Goal: Task Accomplishment & Management: Complete application form

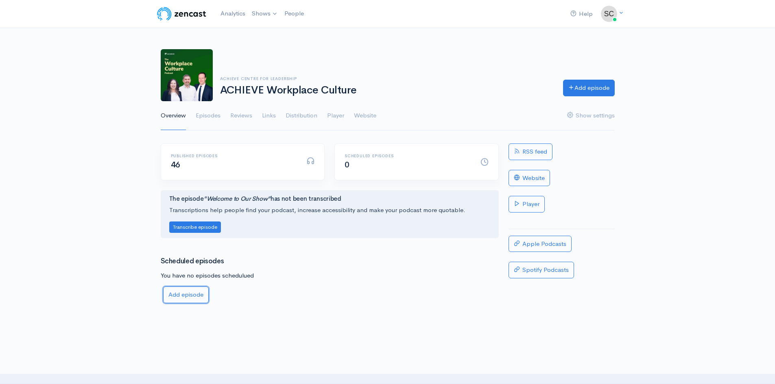
click at [185, 296] on link "Add episode" at bounding box center [186, 295] width 46 height 17
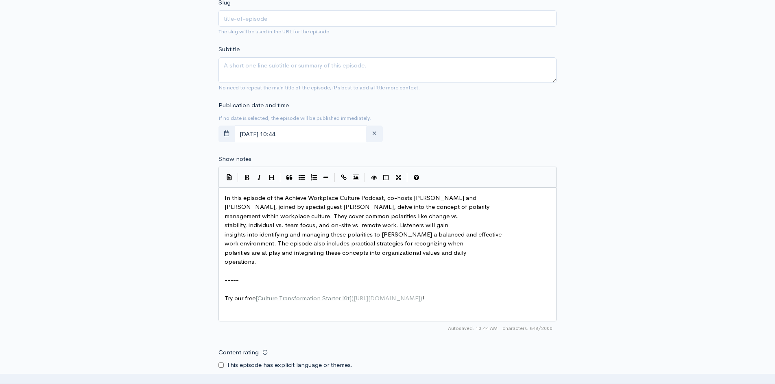
scroll to position [3, 0]
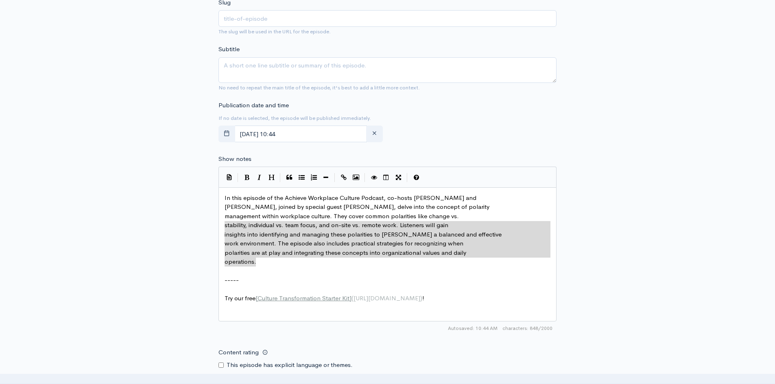
type textarea "In this episode of the Achieve Workplace Culture Podcast, co-hosts [PERSON_NAME…"
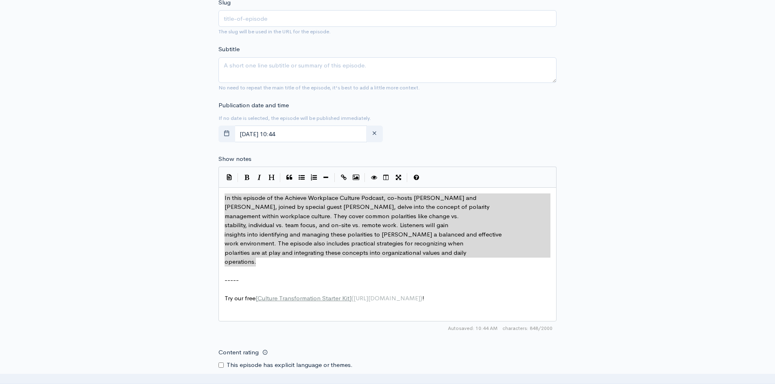
drag, startPoint x: 268, startPoint y: 262, endPoint x: 206, endPoint y: 192, distance: 93.9
paste textarea
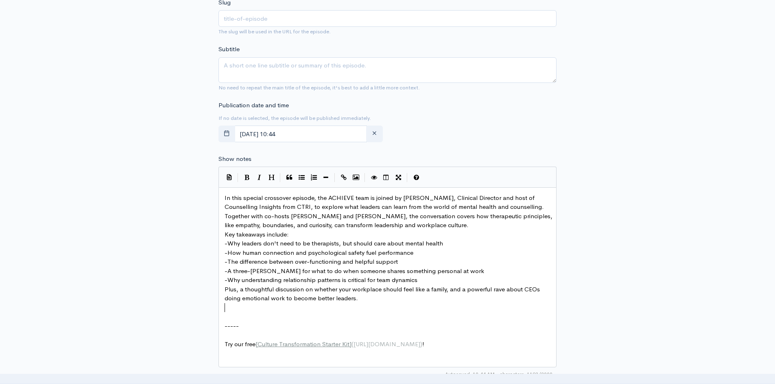
click at [304, 235] on pre "Key takeaways include:" at bounding box center [390, 234] width 335 height 9
click at [438, 225] on pre "In this special crossover episode, the ACHIEVE team is joined by [PERSON_NAME],…" at bounding box center [390, 212] width 335 height 37
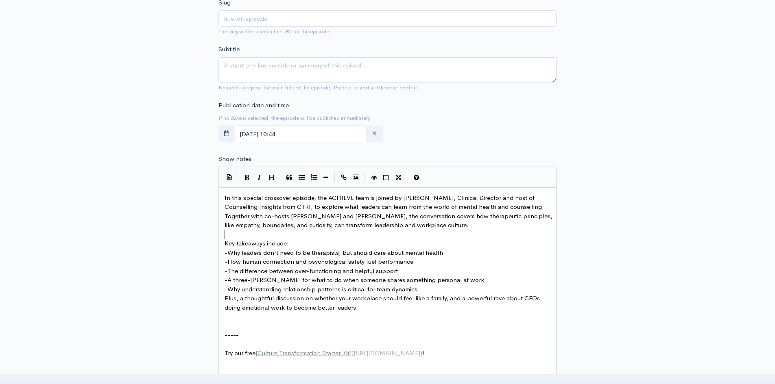
click at [403, 197] on span "In this special crossover episode, the ACHIEVE team is joined by [PERSON_NAME],…" at bounding box center [388, 211] width 329 height 35
type textarea "{"
type textarea "["
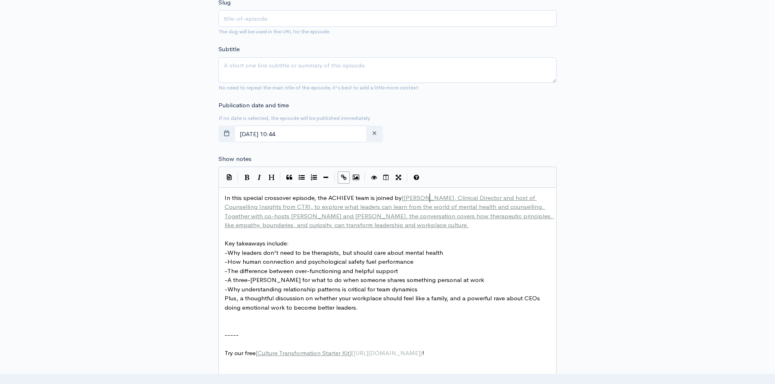
click at [431, 200] on span "[PERSON_NAME], Clinical Director and host of Counselling Insights from CTRI, to…" at bounding box center [388, 211] width 329 height 35
click at [432, 199] on span "[PERSON_NAME], Clinical Director and host of Counselling Insights from CTRI, to…" at bounding box center [388, 211] width 329 height 35
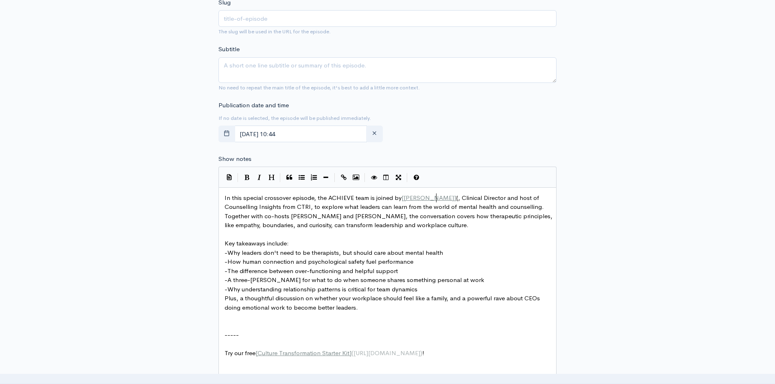
type textarea "]{}"
type textarea "()"
click at [224, 207] on pre "In this special crossover episode, the ACHIEVE team is joined by [ [PERSON_NAME…" at bounding box center [390, 212] width 335 height 37
type textarea "["
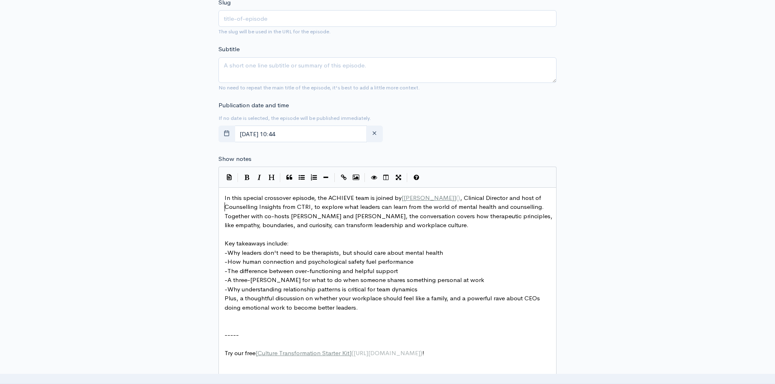
scroll to position [3, 2]
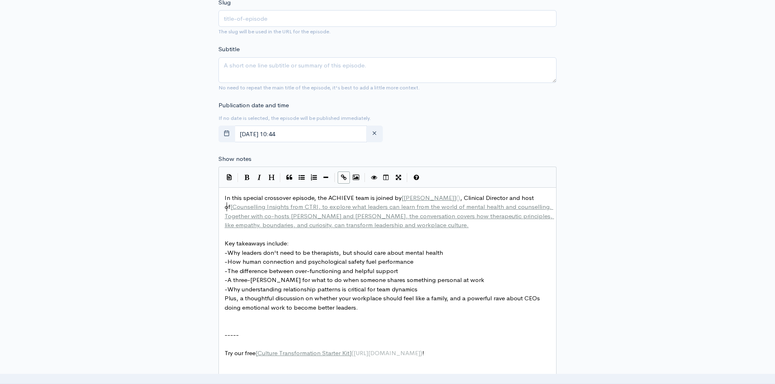
click at [281, 206] on span "Counselling Insights from CTRI, to explore what leaders can learn from the worl…" at bounding box center [388, 216] width 329 height 26
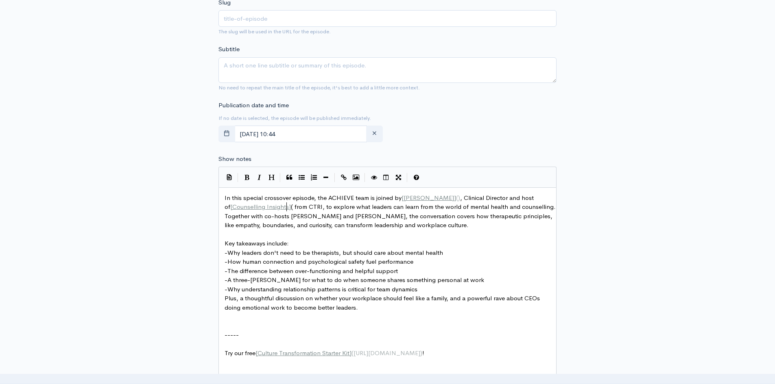
scroll to position [3, 5]
type textarea "]()"
click at [456, 198] on span "()" at bounding box center [458, 198] width 4 height 8
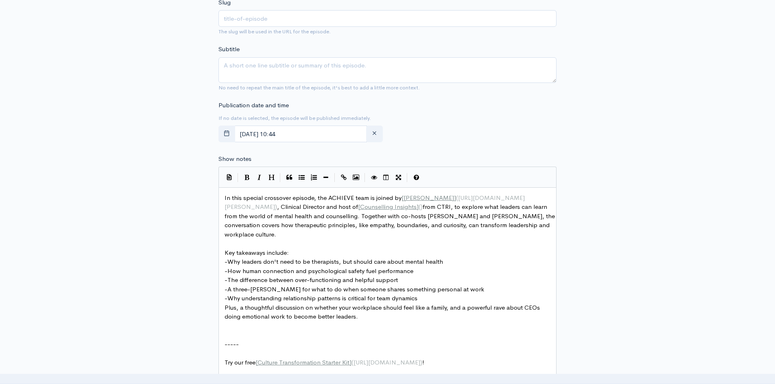
click at [418, 207] on span "()" at bounding box center [420, 207] width 4 height 8
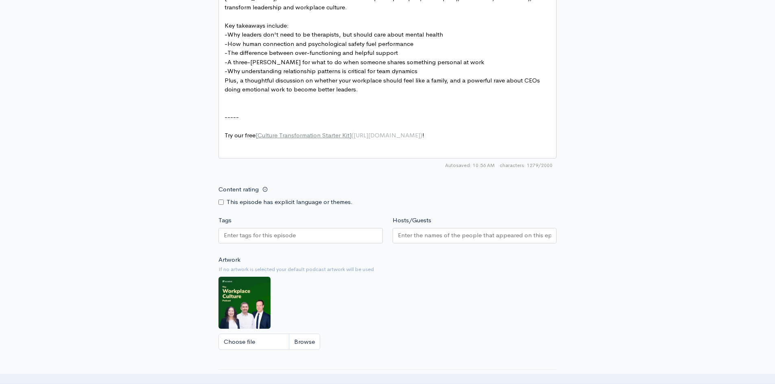
scroll to position [488, 0]
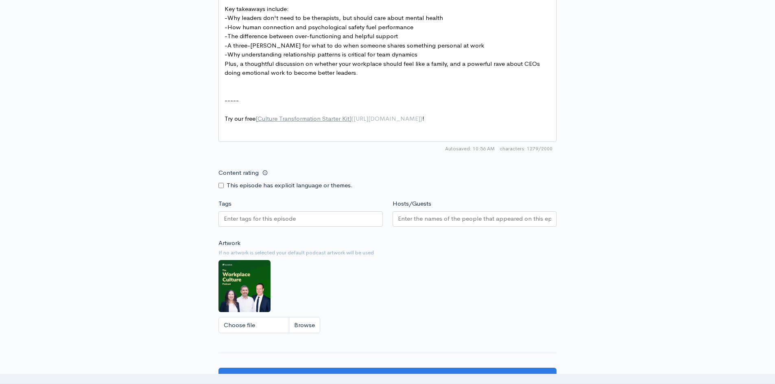
click at [281, 224] on input "Tags" at bounding box center [260, 218] width 73 height 9
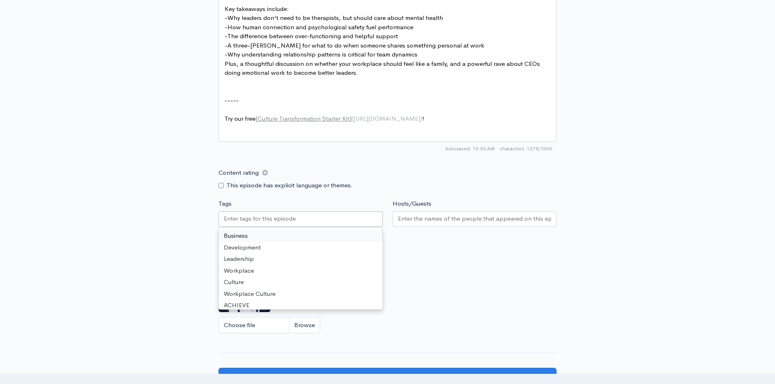
click at [264, 236] on div "Business Development Leadership Workplace Culture Workplace Culture ACHIEVE soc…" at bounding box center [300, 268] width 163 height 81
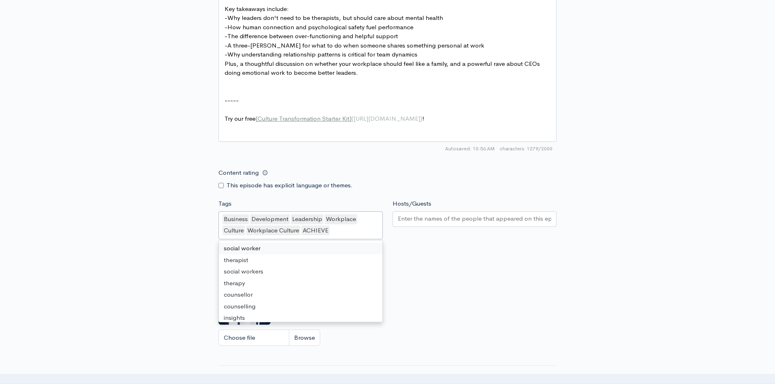
click at [435, 224] on input "Hosts/Guests" at bounding box center [475, 218] width 154 height 9
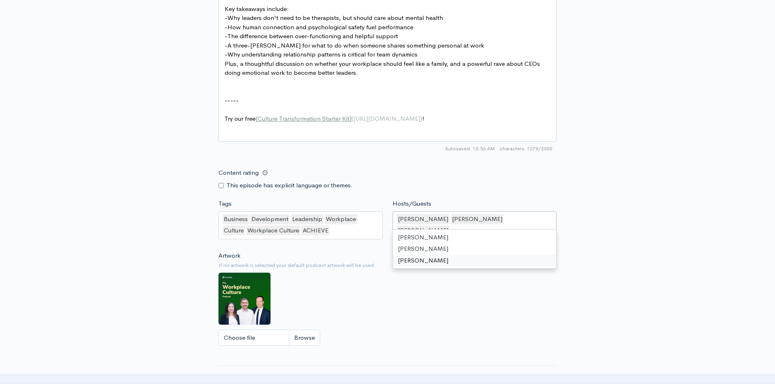
click at [395, 322] on div "Artwork If no artwork is selected your default podcast artwork will be used Cho…" at bounding box center [387, 301] width 338 height 100
click at [305, 345] on input "Choose file" at bounding box center [269, 338] width 102 height 17
type input "C:\fakepath\ACHIEVE Podcast Artwork Square.jpg"
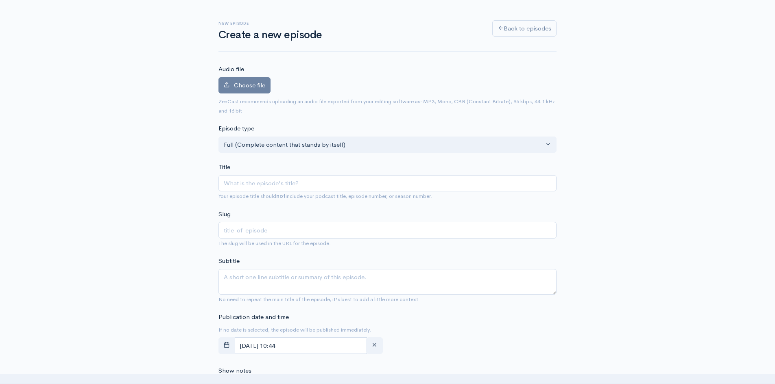
scroll to position [0, 0]
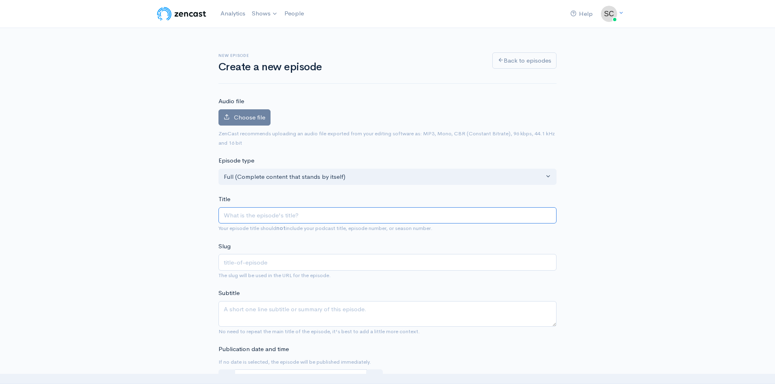
click at [261, 212] on input "Title" at bounding box center [387, 215] width 338 height 17
type input "L"
type input "l"
type input "Le"
type input "le"
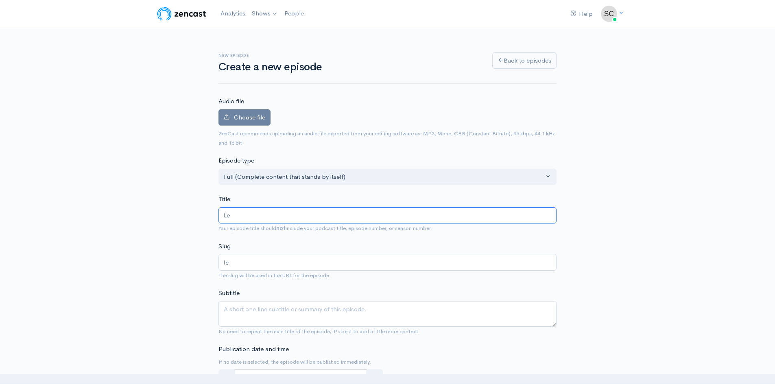
type input "Lea"
type input "lea"
type input "Lead"
type input "lead"
type input "Leadi"
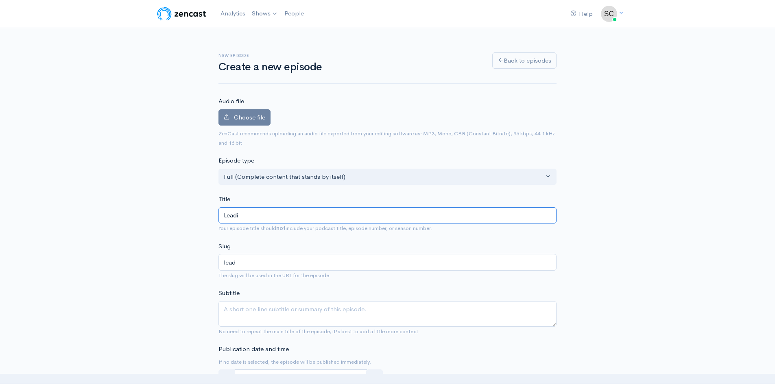
type input "leadi"
type input "Leadin"
type input "leadin"
type input "Leading"
type input "leading"
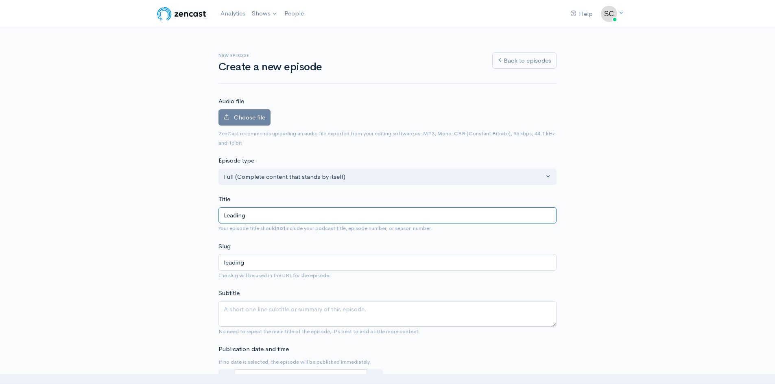
type input "Leading w"
type input "leading-w"
type input "Leading wi"
type input "leading-wi"
type input "Leading wit"
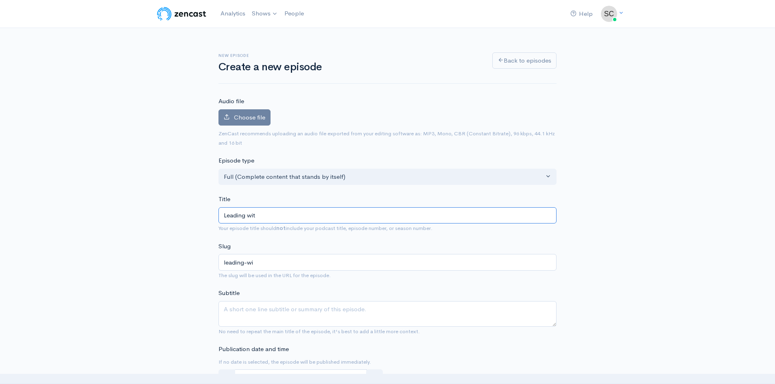
type input "leading-wit"
type input "Leading with"
type input "leading-with"
type input "Leading with I"
type input "leading-with-i"
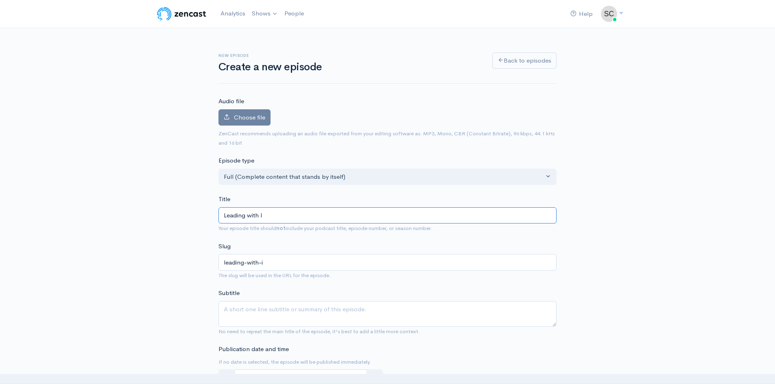
type input "Leading with In"
type input "leading-with-in"
type input "Leading with Ins"
type input "leading-with-ins"
type input "Leading with Insi"
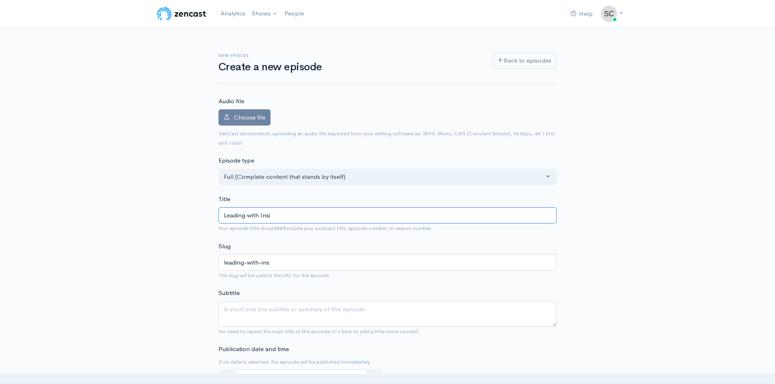
type input "leading-with-insi"
type input "Leading with Insig"
type input "leading-with-insig"
type input "Leading with Insigh"
type input "leading-with-insigh"
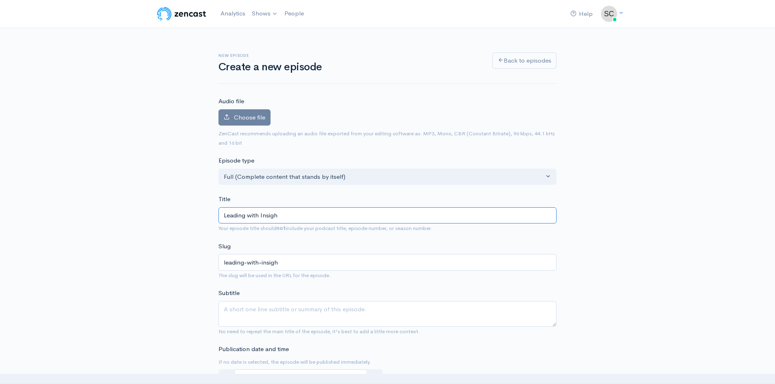
type input "Leading with Insight"
type input "leading-with-insight"
type input "Leading with Insight"
click at [248, 124] on label "Choose file" at bounding box center [244, 117] width 52 height 17
click at [0, 0] on input "Choose file" at bounding box center [0, 0] width 0 height 0
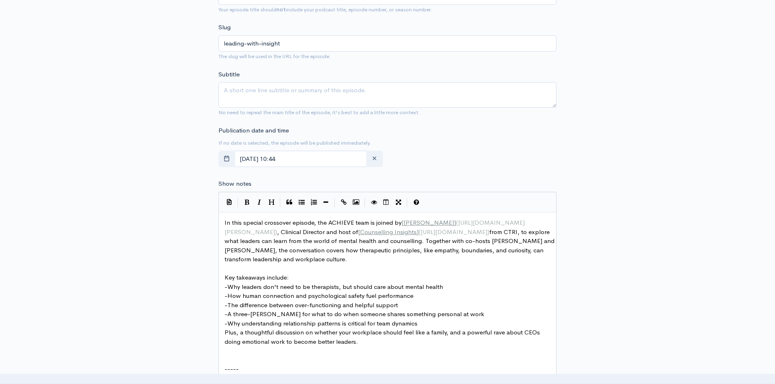
scroll to position [285, 0]
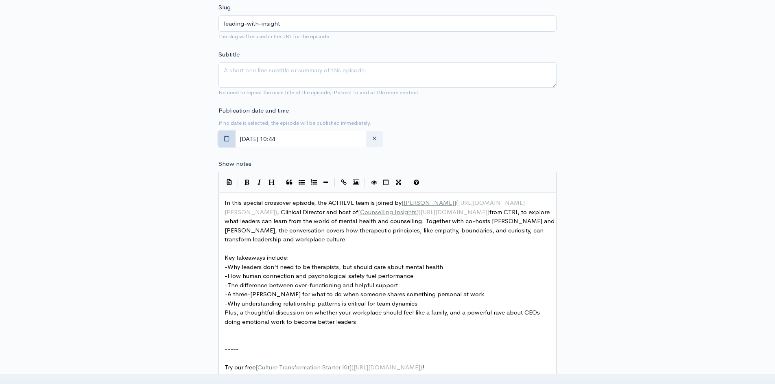
click at [229, 139] on icon "button" at bounding box center [227, 138] width 6 height 6
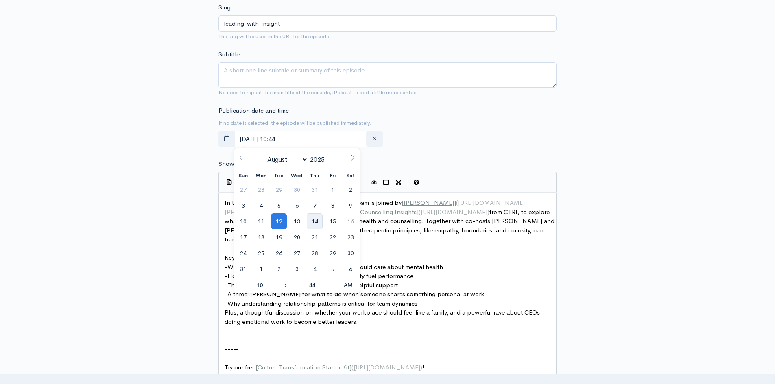
click at [314, 222] on span "14" at bounding box center [315, 221] width 16 height 16
click at [290, 139] on input "[DATE] 10:44" at bounding box center [300, 139] width 133 height 17
click at [294, 139] on input "[DATE] 10:44" at bounding box center [300, 139] width 133 height 17
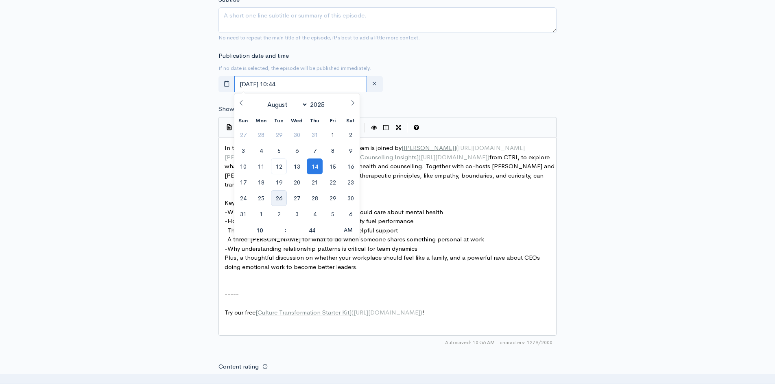
scroll to position [325, 0]
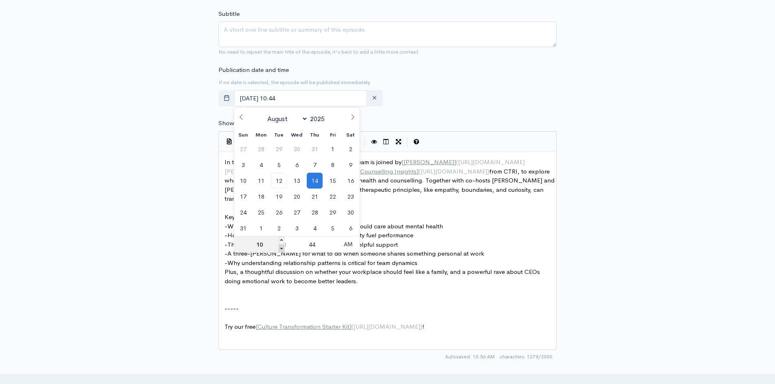
click at [283, 247] on span at bounding box center [282, 249] width 6 height 8
type input "[DATE] 09:44"
type input "09"
click at [283, 247] on span at bounding box center [282, 249] width 6 height 8
type input "[DATE] 08:44"
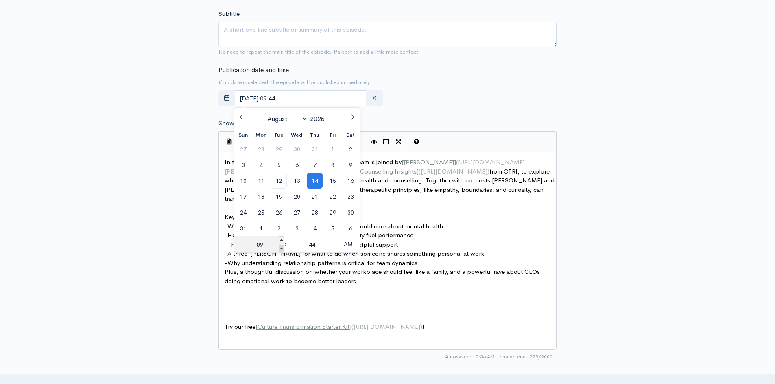
type input "08"
click at [333, 240] on span at bounding box center [334, 241] width 6 height 8
type input "[DATE] 08:49"
type input "49"
click at [333, 240] on span at bounding box center [334, 241] width 6 height 8
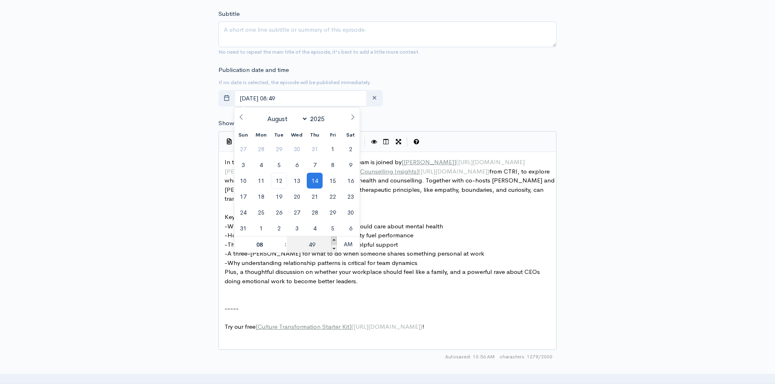
type input "[DATE] 08:54"
type input "54"
click at [333, 240] on span at bounding box center [334, 241] width 6 height 8
type input "[DATE] 08:59"
type input "59"
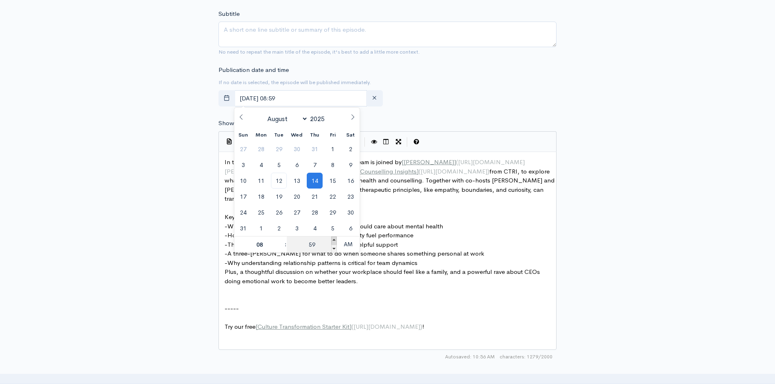
click at [333, 240] on span at bounding box center [334, 241] width 6 height 8
type input "[DATE] 09:00"
type input "09"
type input "00"
click at [333, 240] on span at bounding box center [334, 241] width 6 height 8
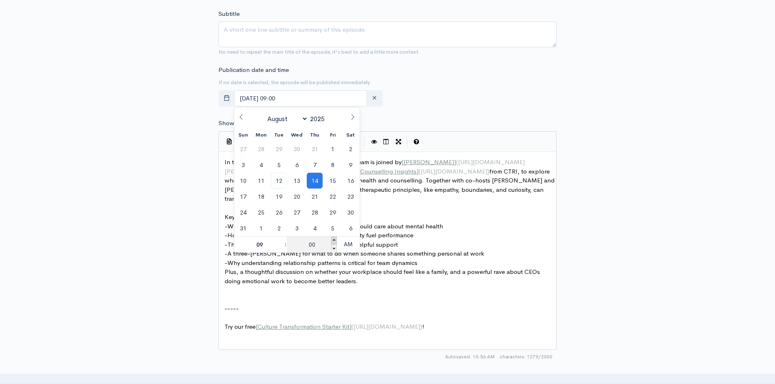
type input "[DATE] 09:05"
type input "05"
click at [333, 240] on span at bounding box center [334, 241] width 6 height 8
type input "[DATE] 09:10"
type input "10"
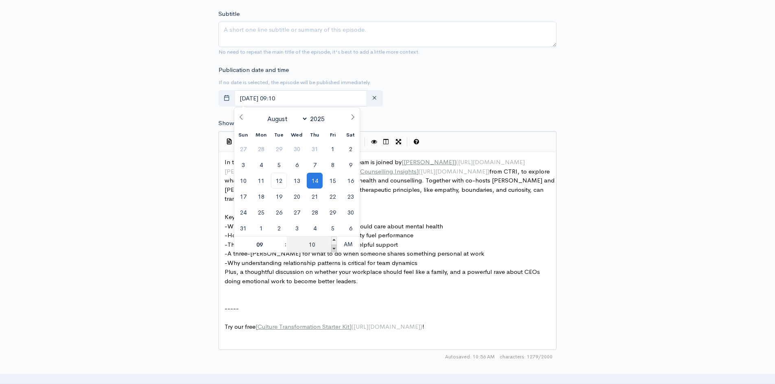
click at [333, 249] on span at bounding box center [334, 249] width 6 height 8
type input "[DATE] 09:05"
type input "05"
click at [333, 249] on span at bounding box center [334, 249] width 6 height 8
type input "[DATE] 09:00"
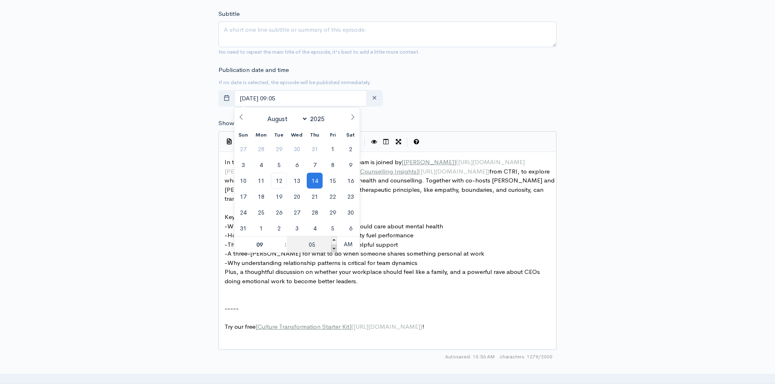
type input "00"
click at [282, 250] on span at bounding box center [282, 249] width 6 height 8
type input "[DATE] 08:00"
type input "08"
click at [165, 107] on div "New episode Create a new episode Back to episodes Audio file Choose file Episod…" at bounding box center [388, 178] width 464 height 951
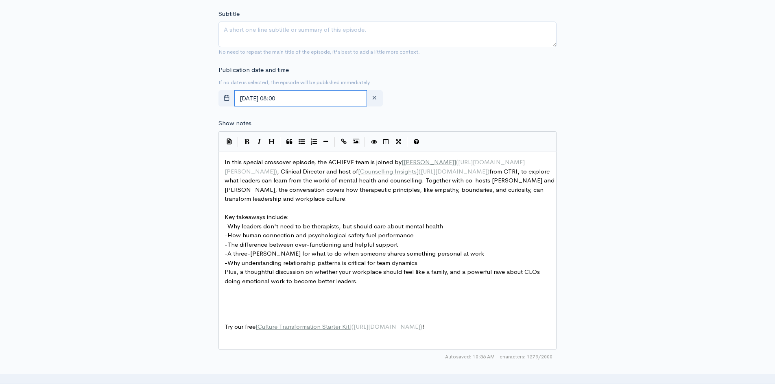
click at [307, 97] on input "[DATE] 08:00" at bounding box center [300, 98] width 133 height 17
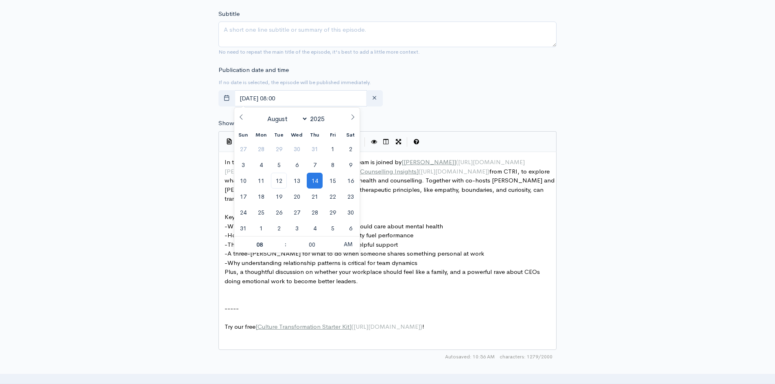
click at [131, 131] on div "New episode Create a new episode Back to episodes Audio file Choose file Episod…" at bounding box center [387, 178] width 775 height 951
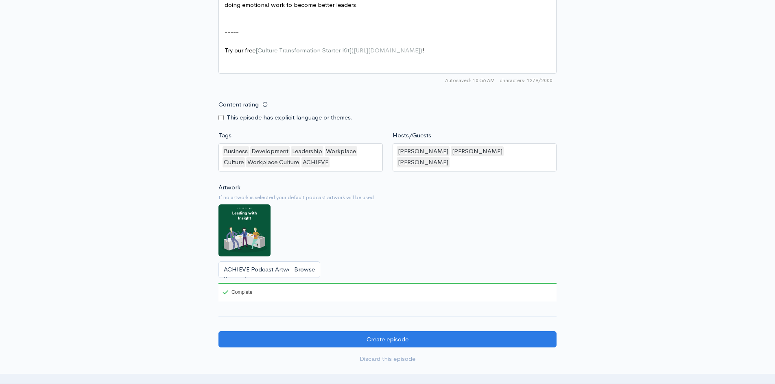
scroll to position [707, 0]
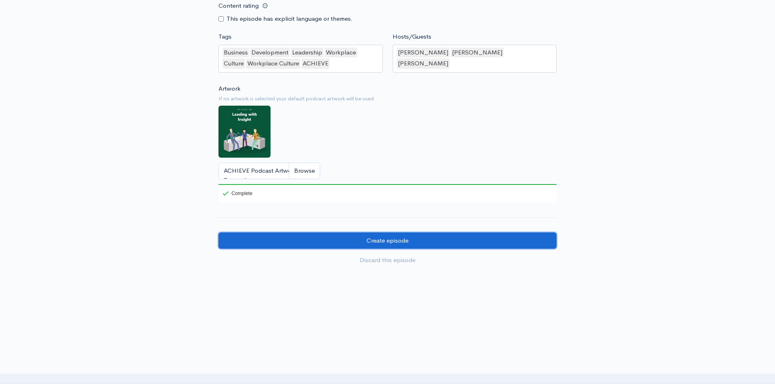
click at [308, 242] on input "Create episode" at bounding box center [387, 241] width 338 height 17
